Goal: Check status: Check status

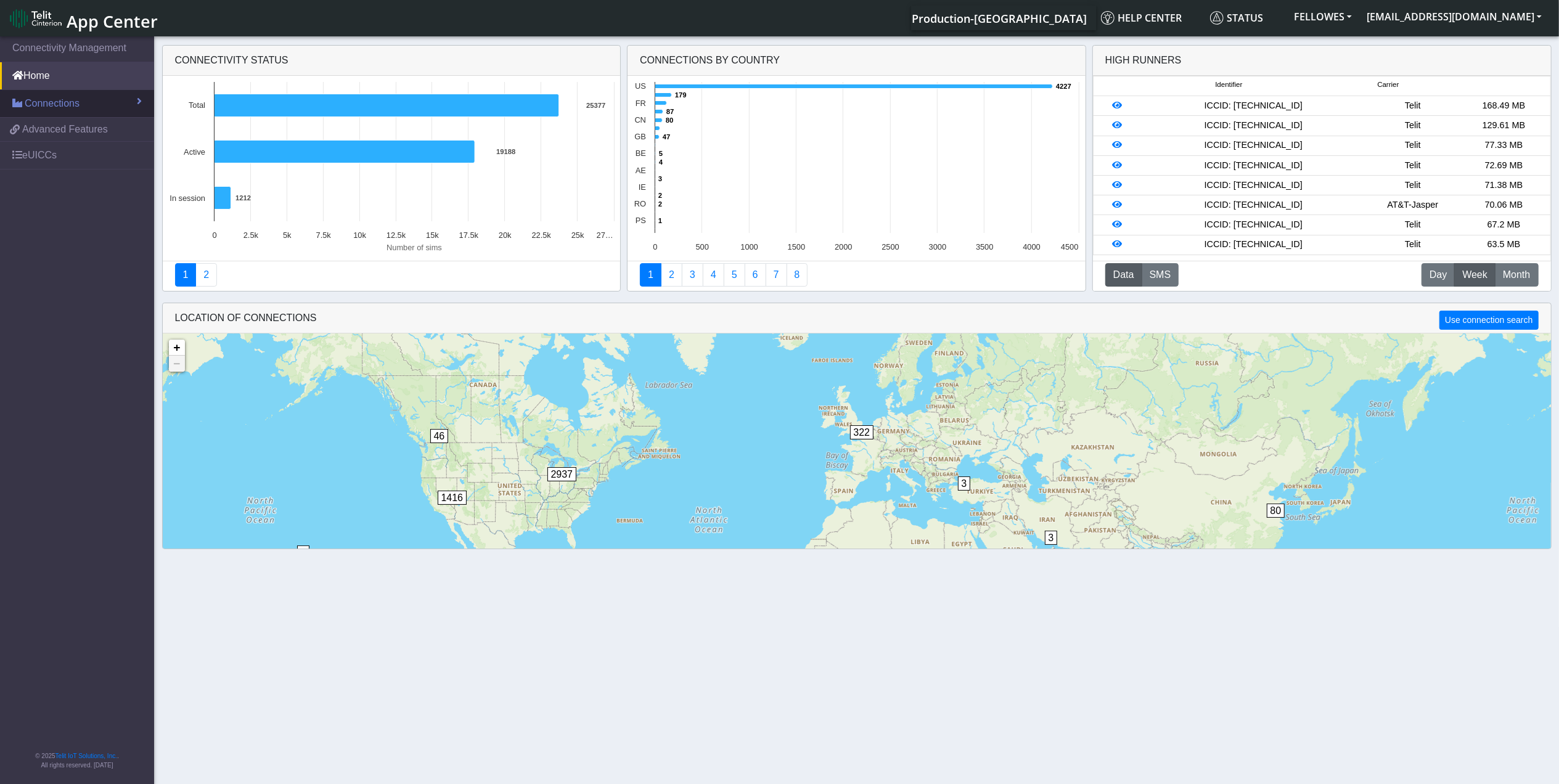
click at [97, 107] on link "Connections" at bounding box center [77, 103] width 154 height 27
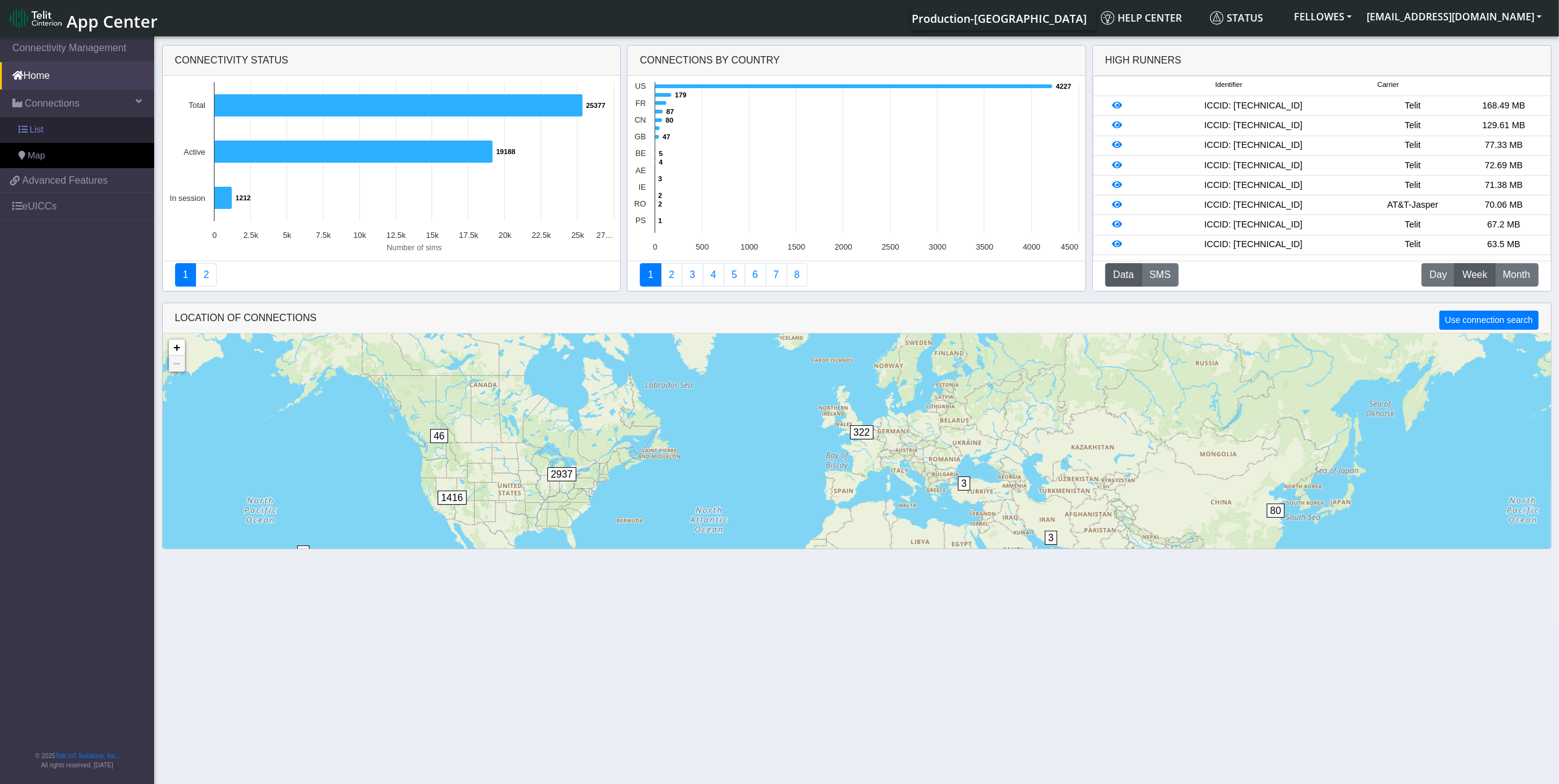
click at [99, 128] on link "List" at bounding box center [77, 130] width 154 height 26
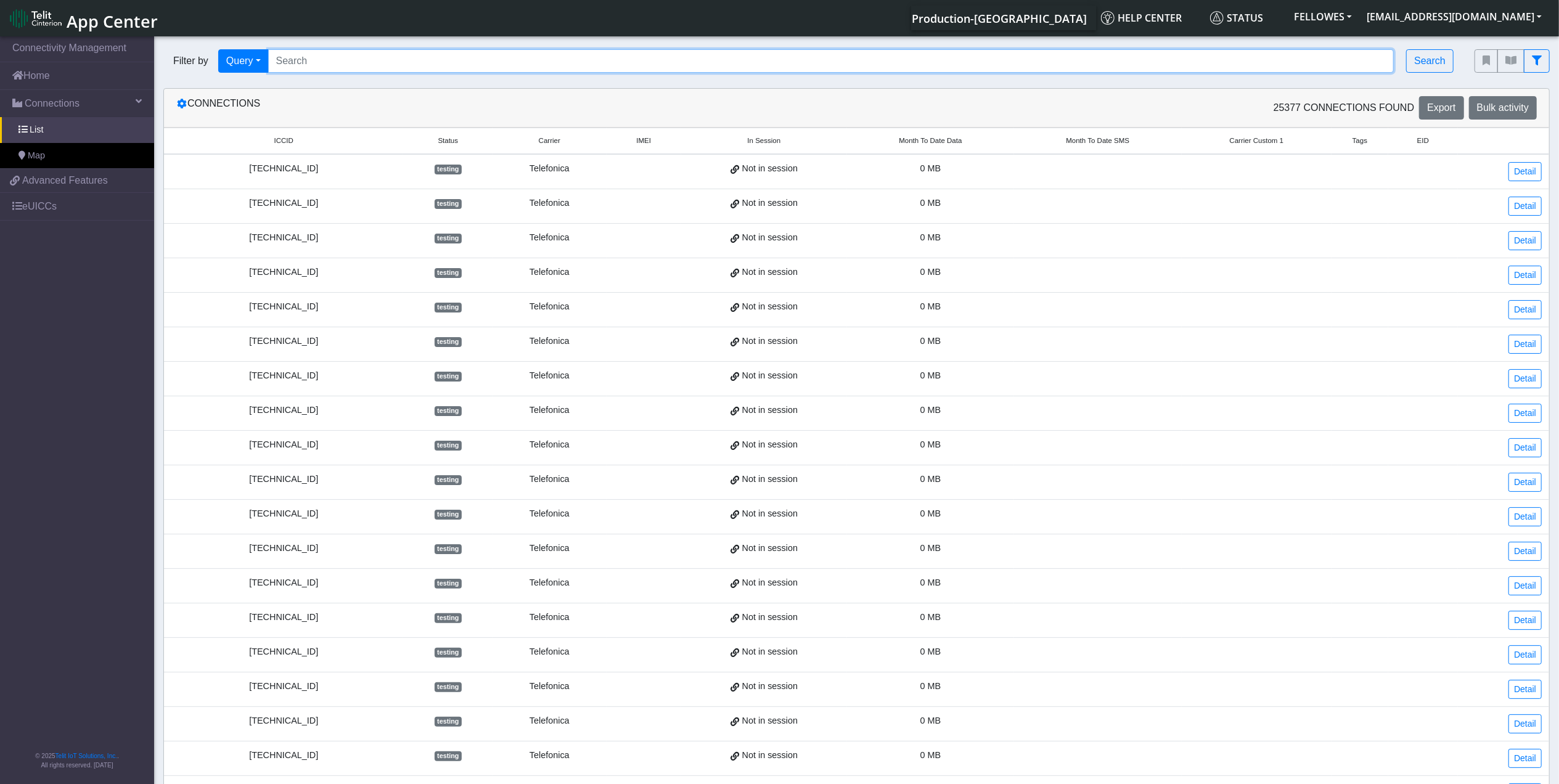
click at [346, 58] on input "Search..." at bounding box center [831, 61] width 1126 height 23
paste input "89358151000011673129"
type input "89358151000011673129"
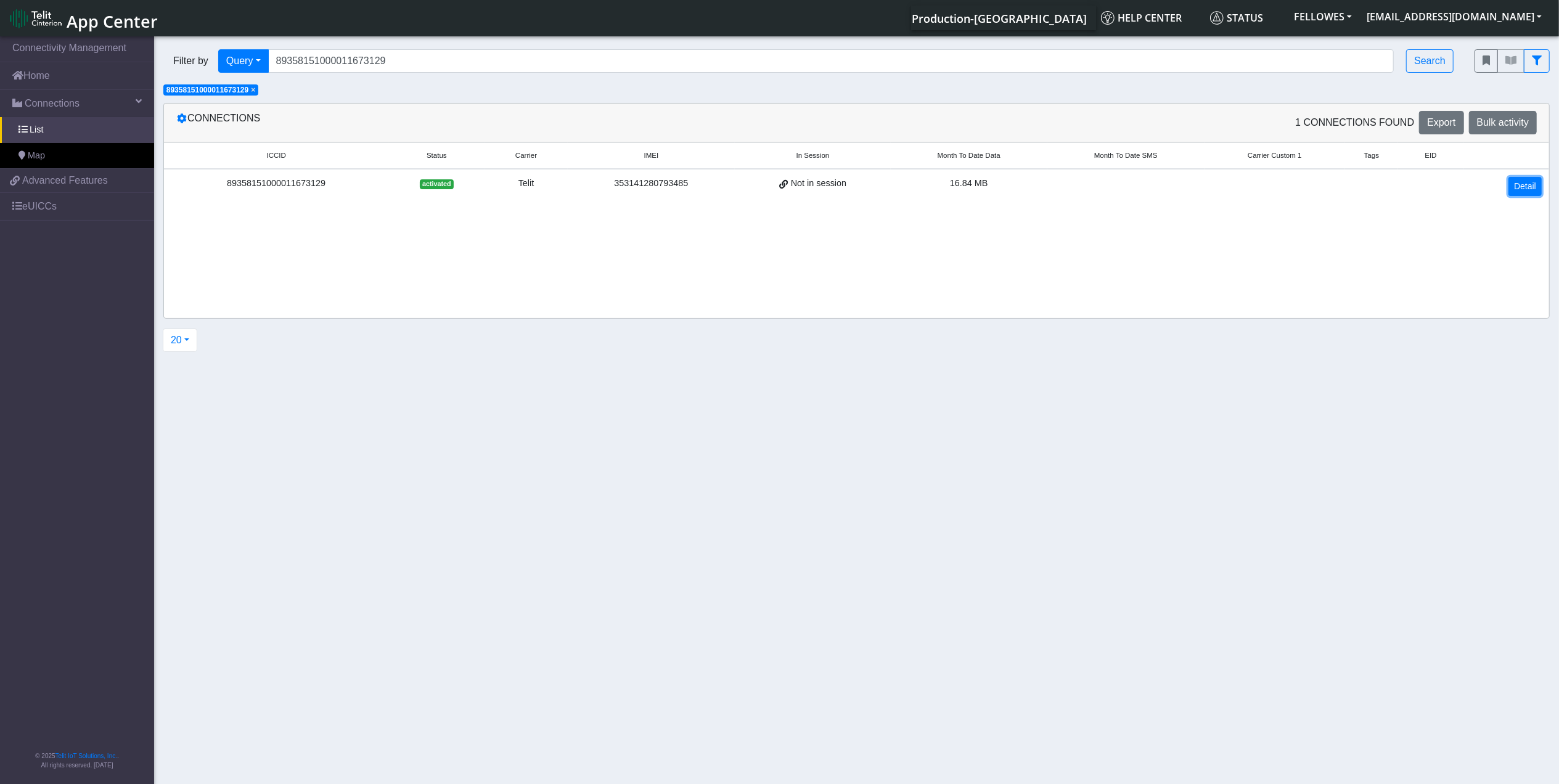
click at [1517, 182] on link "Detail" at bounding box center [1525, 186] width 33 height 19
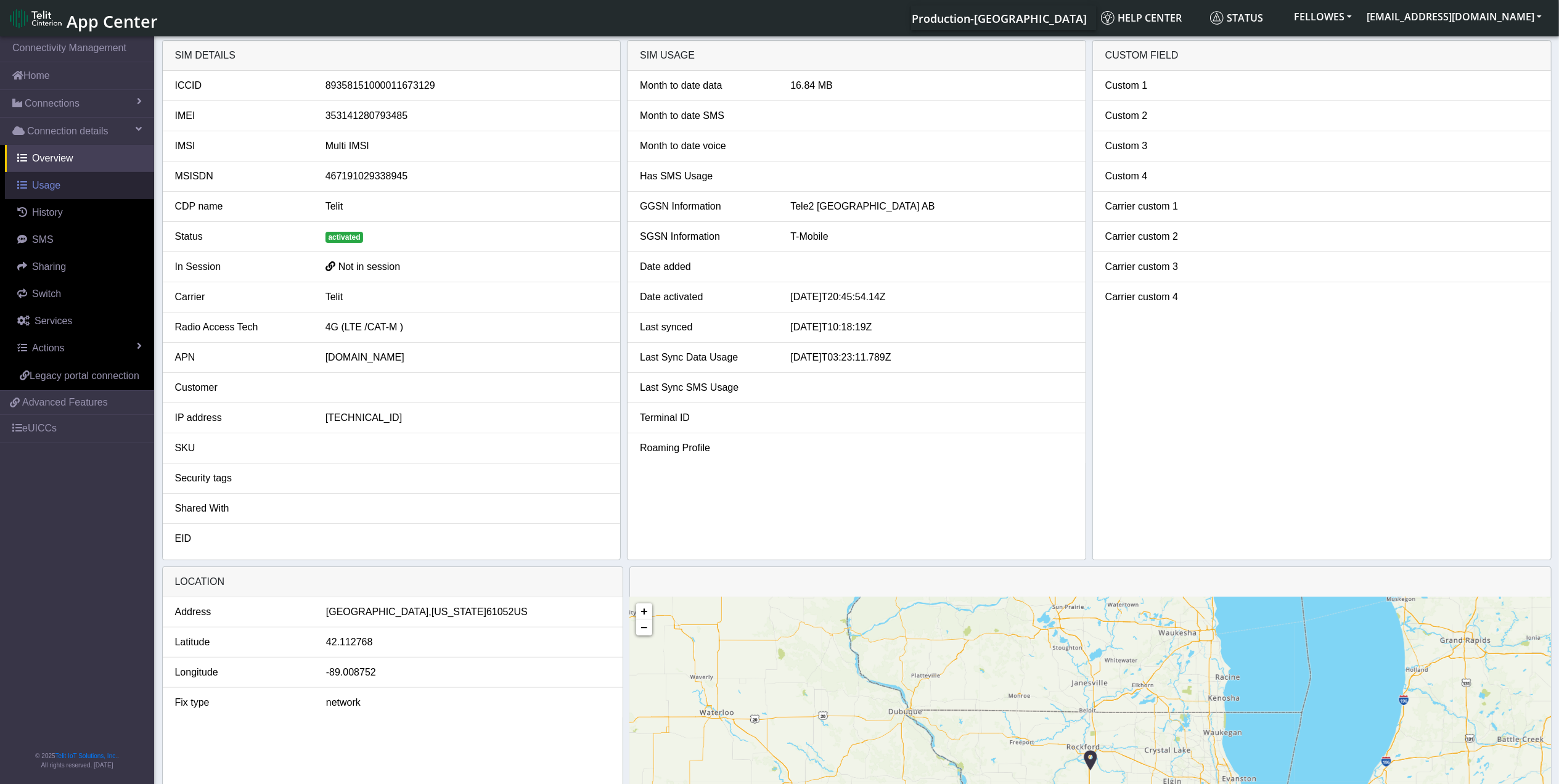
click at [59, 190] on link "Usage" at bounding box center [79, 185] width 149 height 27
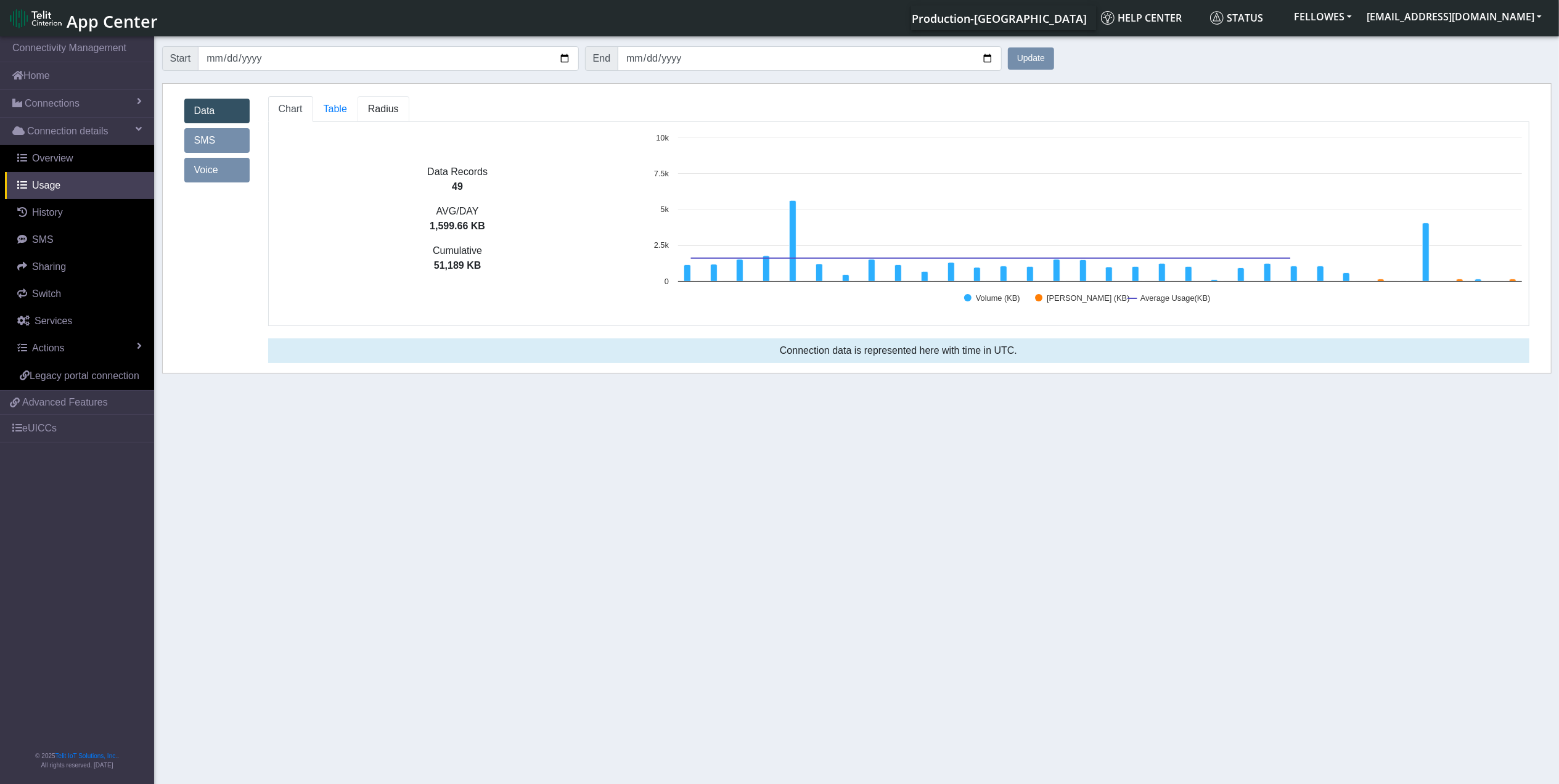
click at [371, 104] on span "Radius" at bounding box center [383, 108] width 31 height 11
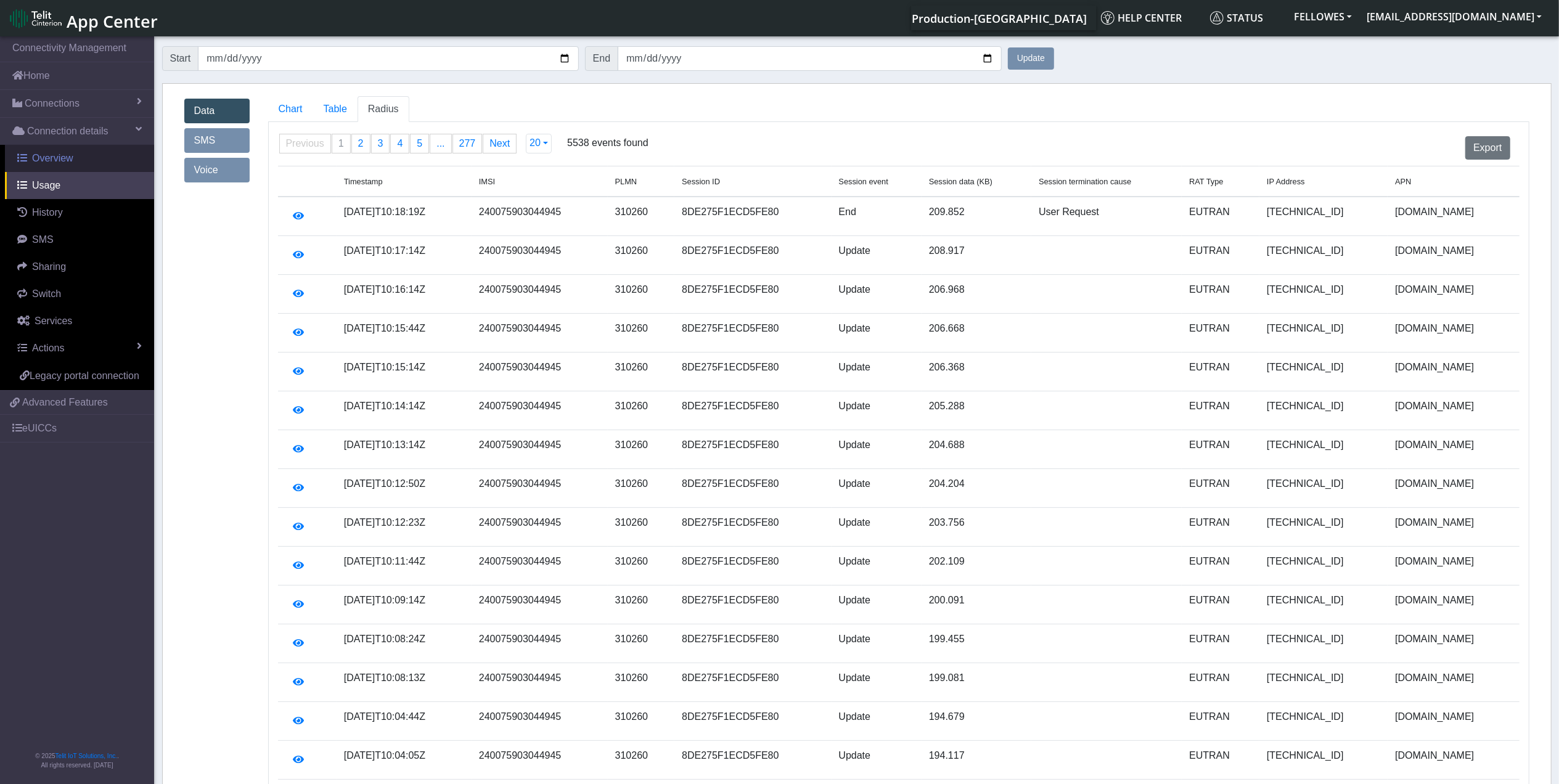
click at [64, 159] on span "Overview" at bounding box center [53, 158] width 41 height 11
